Goal: Go to known website: Access a specific website the user already knows

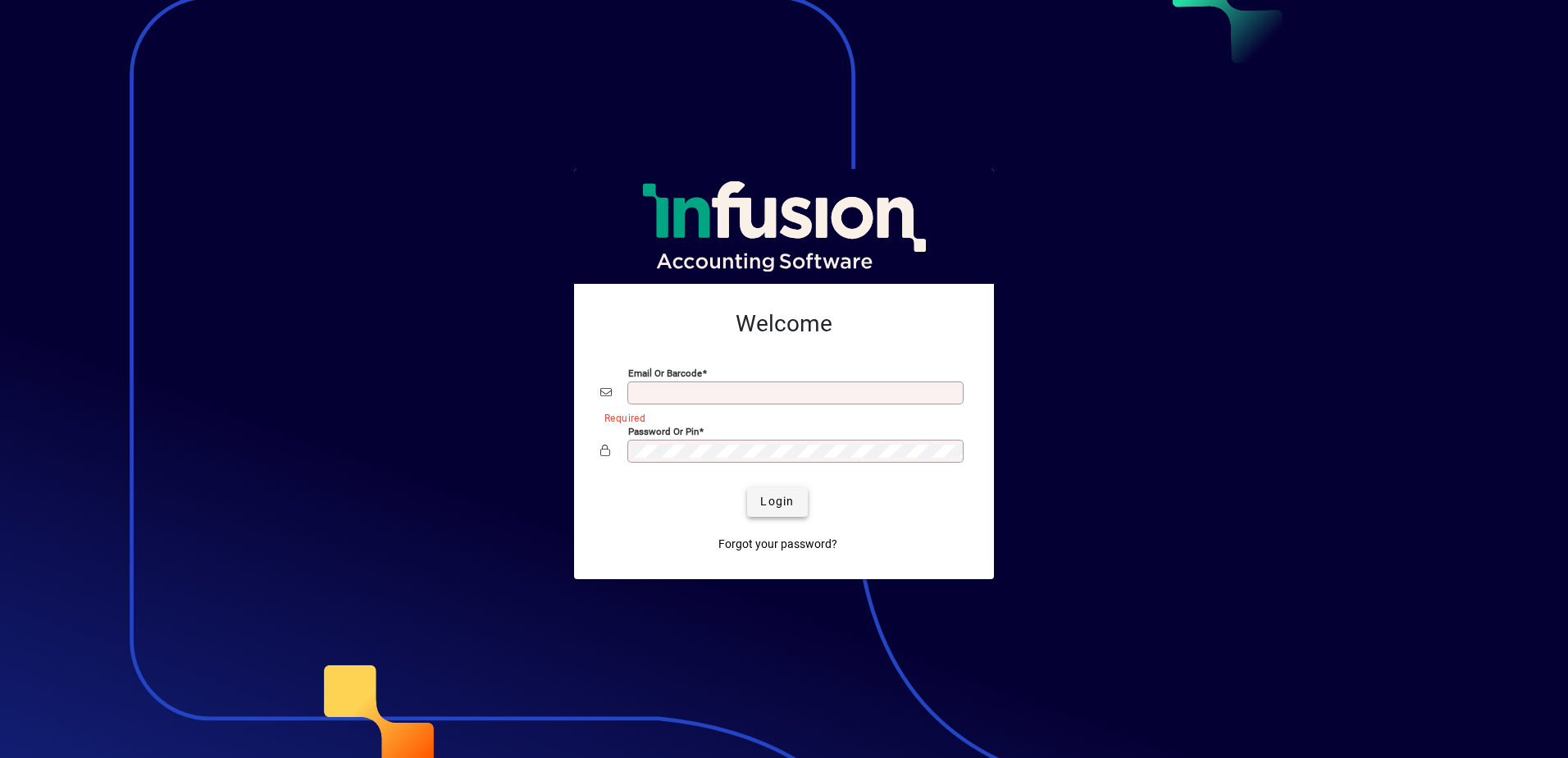
type input "**********"
click at [782, 507] on span "Login" at bounding box center [776, 501] width 34 height 17
